Goal: Find specific page/section: Find specific page/section

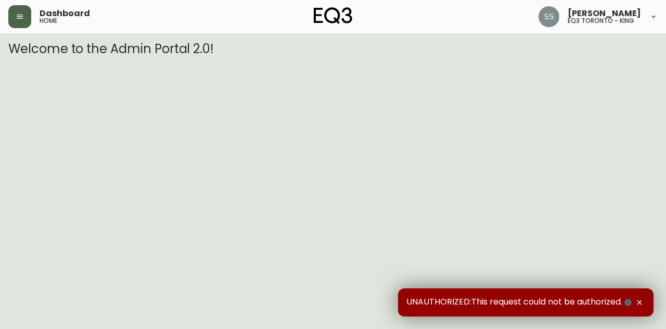
click at [26, 19] on button "button" at bounding box center [19, 16] width 23 height 23
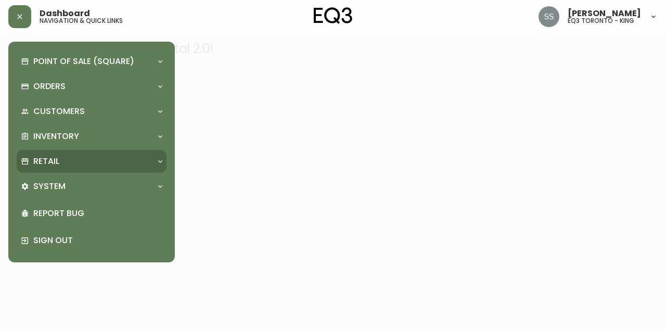
click at [96, 159] on div "Retail" at bounding box center [86, 161] width 131 height 11
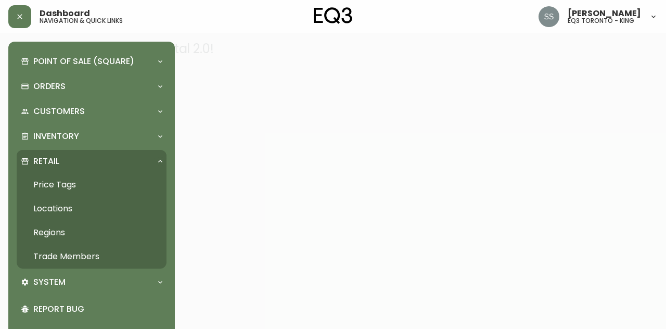
click at [99, 252] on link "Trade Members" at bounding box center [92, 256] width 150 height 24
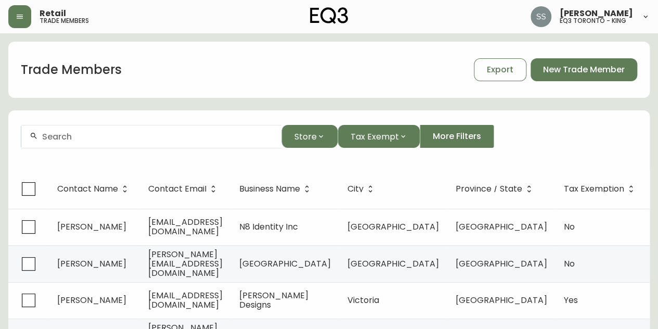
click at [172, 149] on form "Store Tax Exempt More Filters" at bounding box center [328, 140] width 641 height 57
click at [172, 141] on div at bounding box center [151, 136] width 260 height 23
paste input "[EMAIL_ADDRESS][DOMAIN_NAME]"
drag, startPoint x: 167, startPoint y: 142, endPoint x: 0, endPoint y: 130, distance: 167.9
click at [7, 140] on main "Trade Members Export New Trade Member [PERSON_NAME][EMAIL_ADDRESS][DOMAIN_NAME]…" at bounding box center [329, 320] width 658 height 575
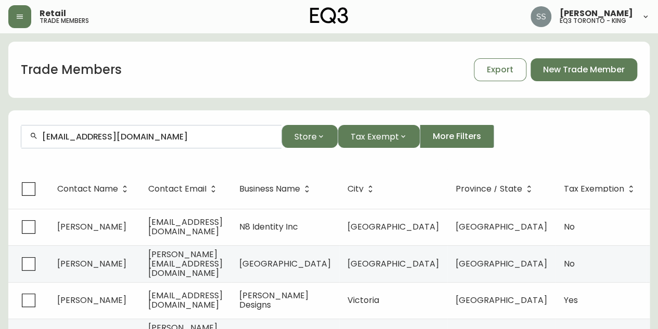
paste input "[EMAIL_ADDRESS][DOMAIN_NAME]"
click at [202, 138] on input "[PERSON_NAME][EMAIL_ADDRESS]@[DOMAIN_NAME]" at bounding box center [157, 137] width 231 height 10
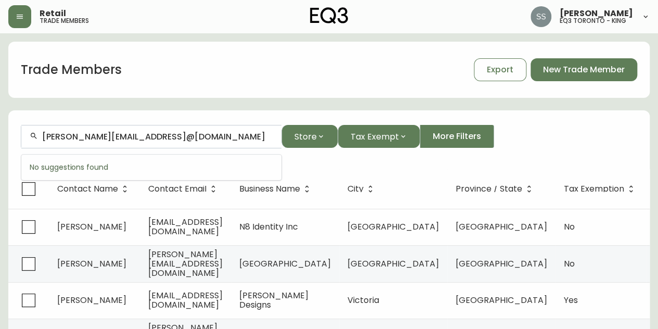
click at [202, 138] on input "[PERSON_NAME][EMAIL_ADDRESS]@[DOMAIN_NAME]" at bounding box center [157, 137] width 231 height 10
paste input "text"
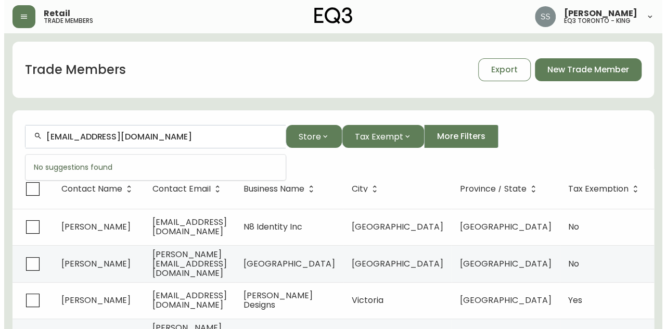
scroll to position [0, 0]
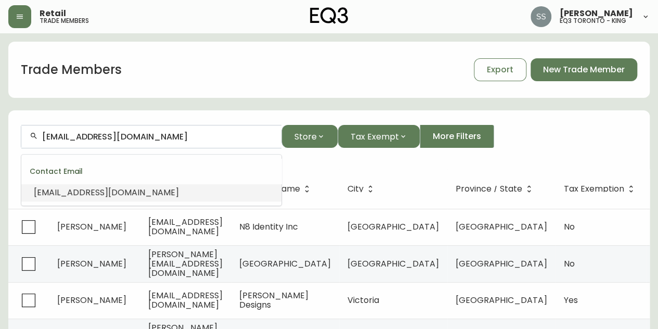
click at [132, 198] on div "[EMAIL_ADDRESS][DOMAIN_NAME]" at bounding box center [106, 192] width 145 height 11
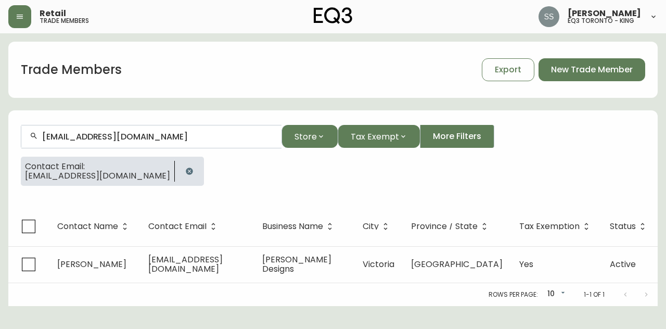
type input "[EMAIL_ADDRESS][DOMAIN_NAME]"
